Goal: Task Accomplishment & Management: Manage account settings

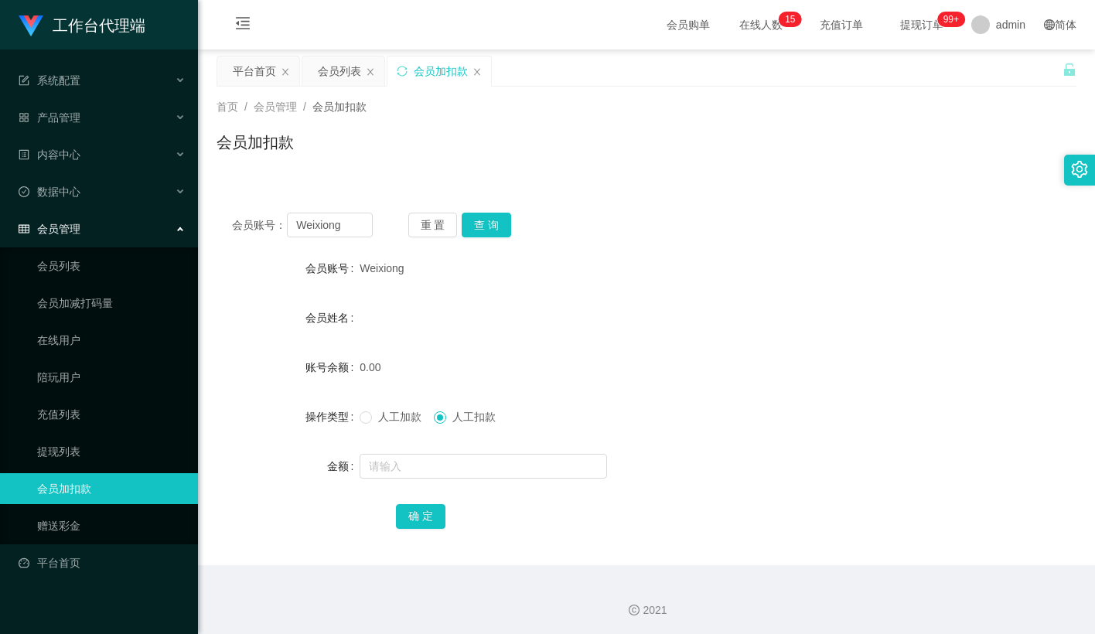
click at [534, 172] on div "首页 / 会员管理 / 会员加扣款 / 会员加扣款" at bounding box center [646, 133] width 897 height 92
click at [675, 302] on div "会员姓名" at bounding box center [647, 317] width 860 height 31
click at [558, 179] on div "会员账号： Weixiong 重 置 查 询 会员账号 Weixiong 会员姓名 账号余额 0.00 操作类型 人工加款 人工扣款 金额 确 定" at bounding box center [647, 372] width 860 height 387
click at [442, 223] on button "重 置" at bounding box center [432, 225] width 49 height 25
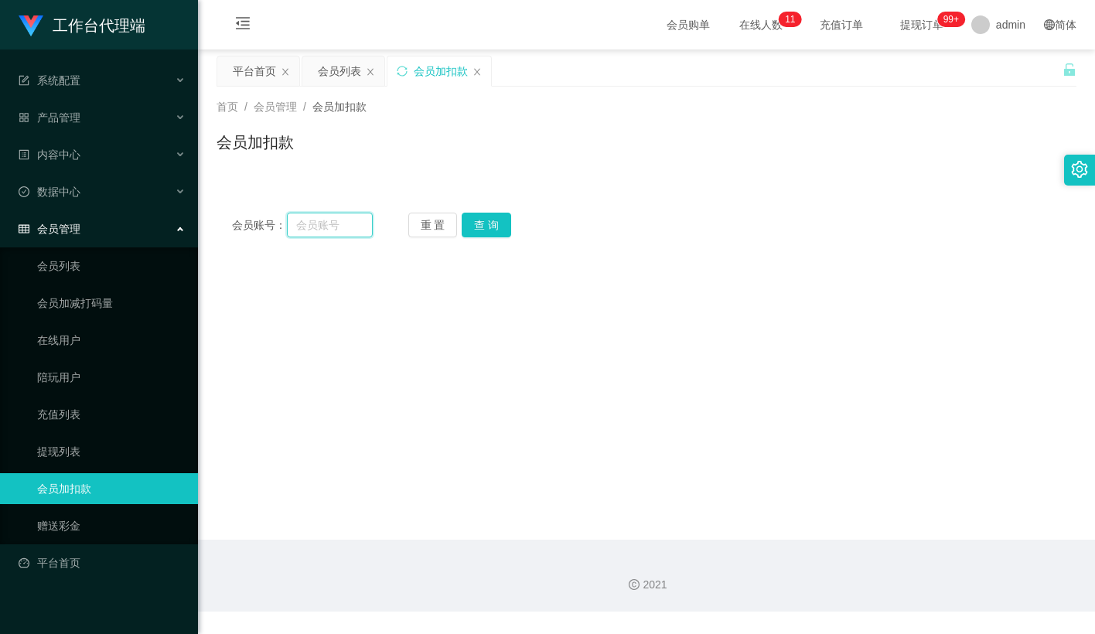
click at [339, 223] on input "text" at bounding box center [330, 225] width 86 height 25
paste input "liu123"
type input "liu123"
click at [481, 223] on button "查 询" at bounding box center [486, 225] width 49 height 25
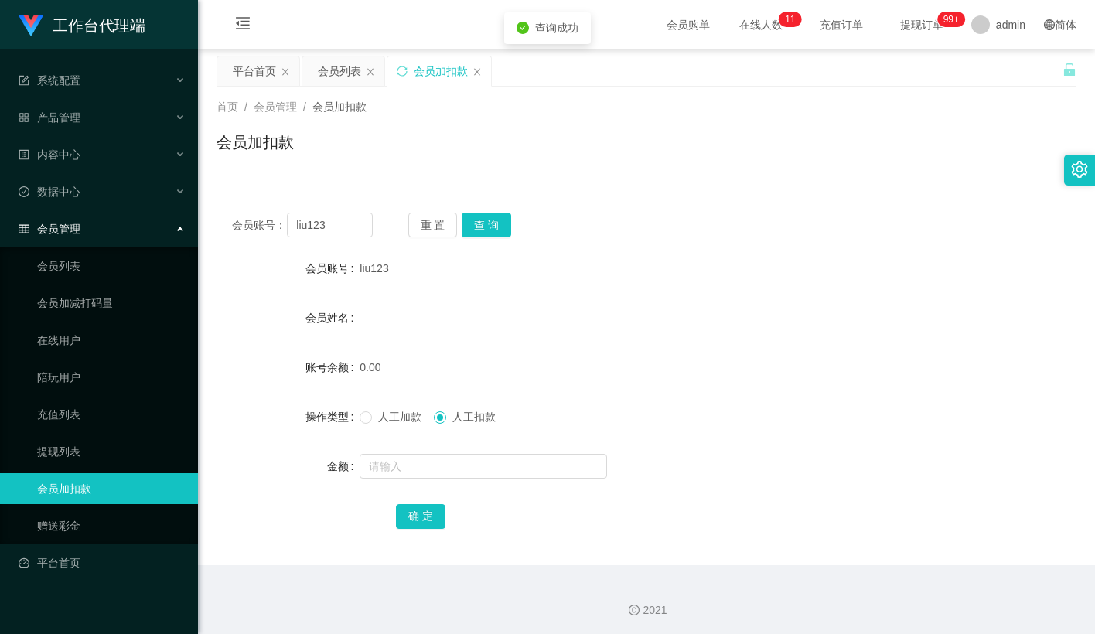
click at [372, 414] on span "人工加款" at bounding box center [400, 417] width 56 height 12
click at [406, 462] on input "text" at bounding box center [483, 466] width 247 height 25
type input "100"
click at [425, 511] on button "确 定" at bounding box center [420, 516] width 49 height 25
click at [448, 218] on button "重 置" at bounding box center [432, 225] width 49 height 25
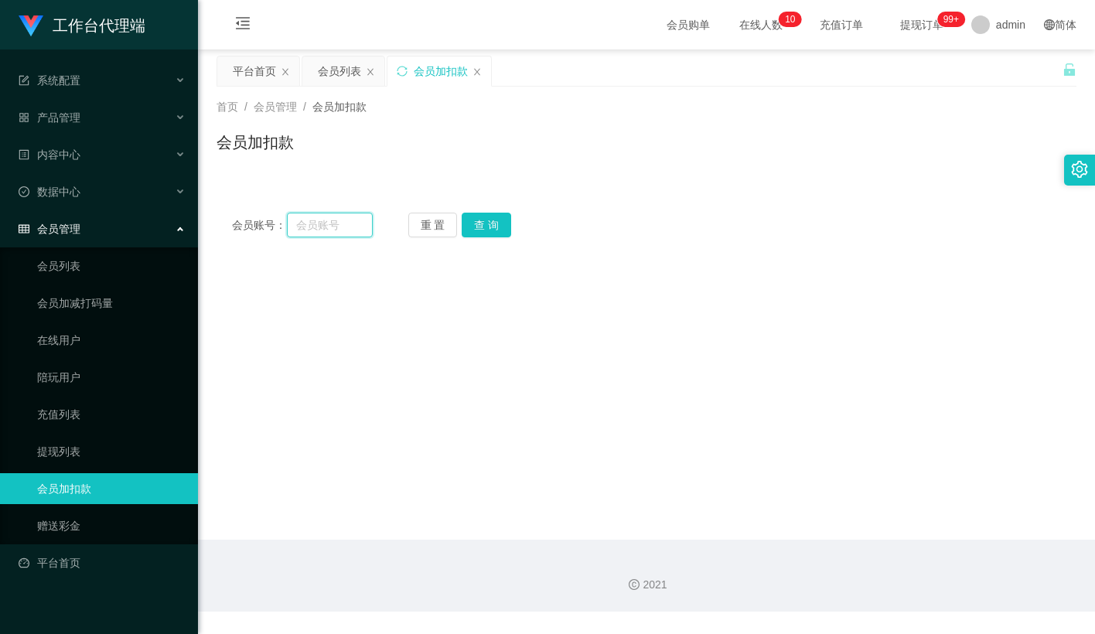
click at [353, 221] on input "text" at bounding box center [330, 225] width 86 height 25
paste input "📢 系统正在为您进行排单中～ 排单会按照金额从高到低依次处理： C方案 → B方案 → A方案 等轮到您的单号时，我会第一时间通知您，请留意我的消息 📩 在此…"
click at [483, 219] on button "查 询" at bounding box center [486, 225] width 49 height 25
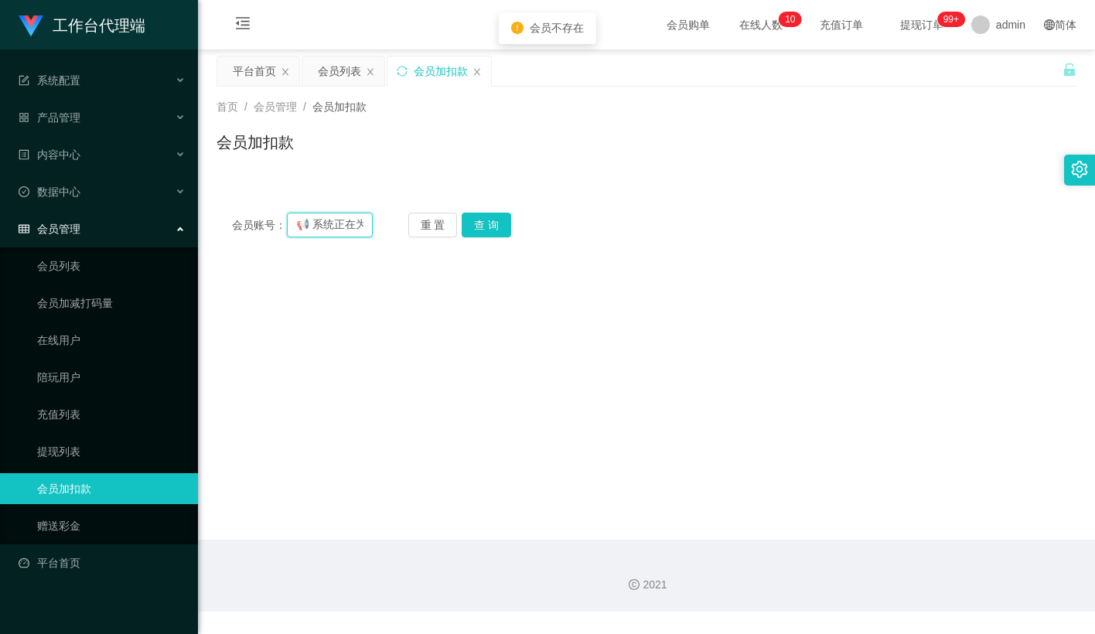
click at [329, 230] on input "📢 系统正在为您进行排单中～ 排单会按照金额从高到低依次处理： C方案 → B方案 → A方案 等轮到您的单号时，我会第一时间通知您，请留意我的消息 📩 在此…" at bounding box center [330, 225] width 86 height 25
paste input "liu123"
type input "liu123"
click at [487, 219] on button "查 询" at bounding box center [486, 225] width 49 height 25
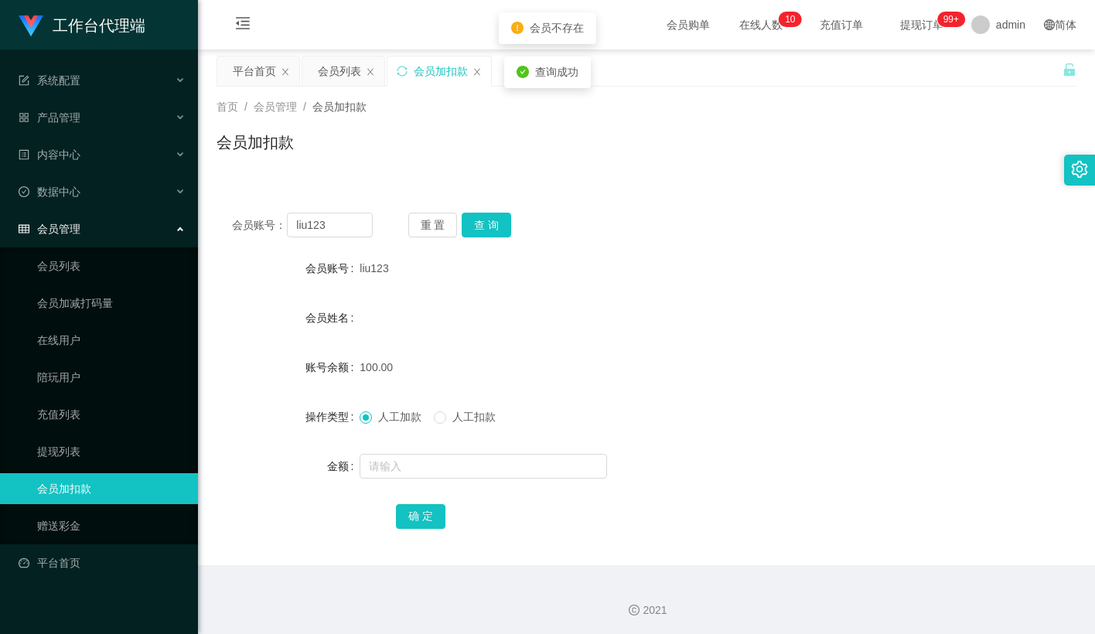
drag, startPoint x: 616, startPoint y: 204, endPoint x: 655, endPoint y: 172, distance: 50.6
click at [618, 204] on div "会员账号： liu123 重 置 查 询 会员账号 liu123 会员姓名 账号余额 100.00 操作类型 人工加款 人工扣款 金额 确 定" at bounding box center [647, 381] width 860 height 368
click at [439, 221] on button "重 置" at bounding box center [432, 225] width 49 height 25
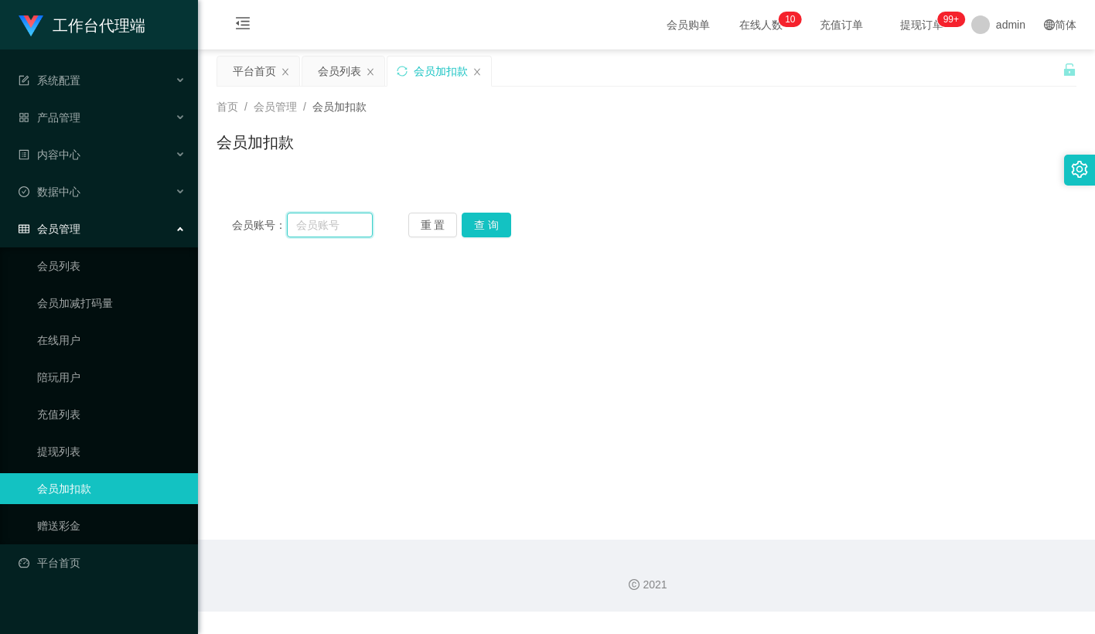
click at [365, 230] on input "text" at bounding box center [330, 225] width 86 height 25
paste input "Weixiong"
type input "Weixiong"
click at [479, 225] on button "查 询" at bounding box center [486, 225] width 49 height 25
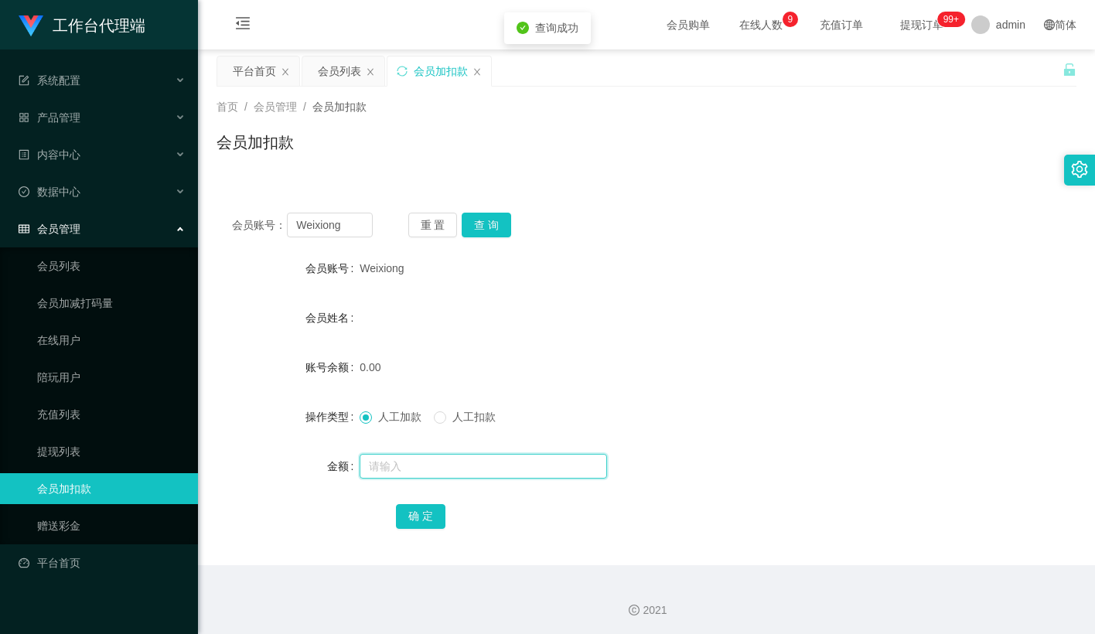
click at [394, 466] on input "text" at bounding box center [483, 466] width 247 height 25
type input "100"
click at [413, 520] on button "确 定" at bounding box center [420, 516] width 49 height 25
click at [602, 372] on div "100.00" at bounding box center [611, 367] width 502 height 31
click at [699, 123] on div "首页 / 会员管理 / 会员加扣款 / 会员加扣款" at bounding box center [647, 132] width 860 height 67
